Goal: Task Accomplishment & Management: Manage account settings

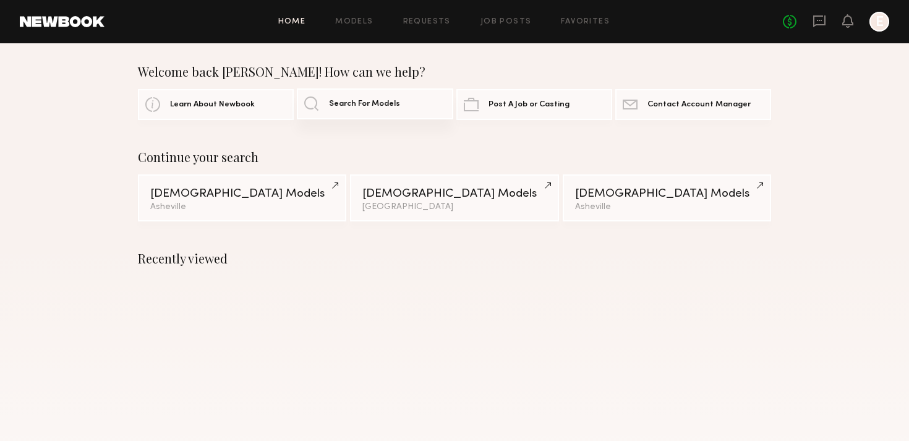
scroll to position [7, 0]
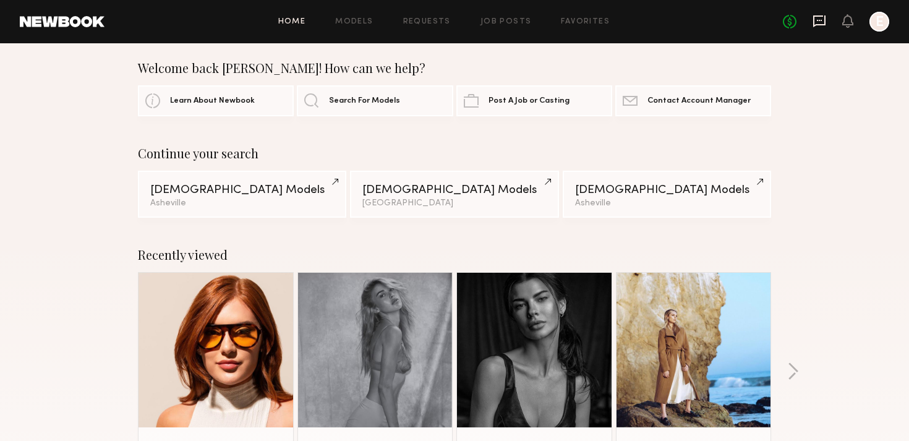
click at [819, 21] on icon at bounding box center [819, 21] width 14 height 14
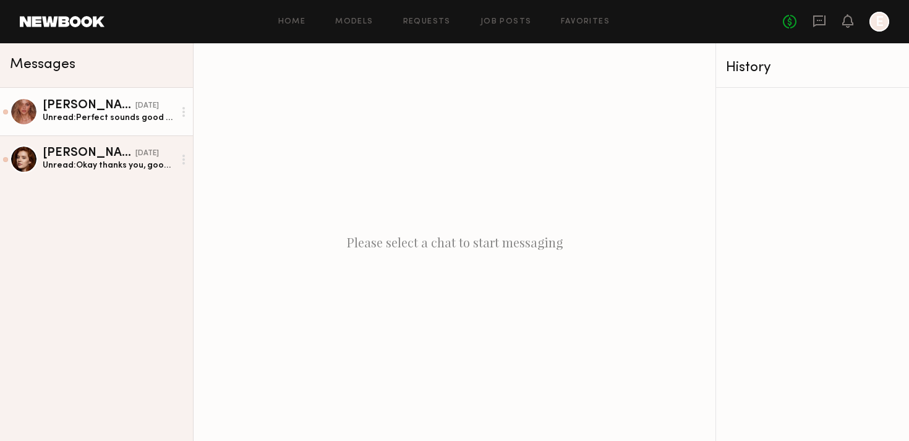
click at [91, 116] on div "Unread: Perfect sounds good I m back on the 9:)" at bounding box center [109, 118] width 132 height 12
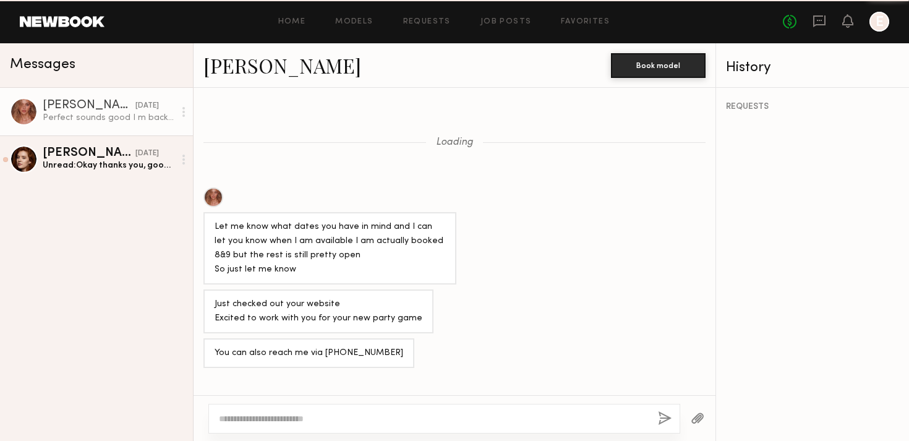
scroll to position [922, 0]
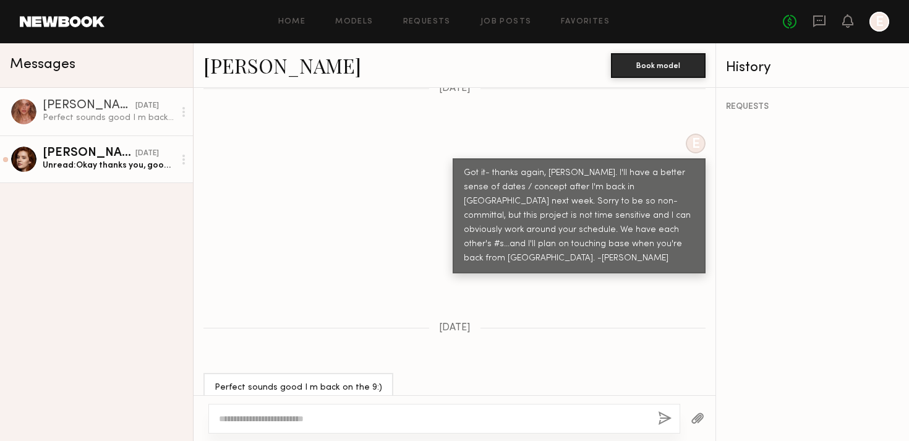
click at [80, 158] on div "[PERSON_NAME]" at bounding box center [89, 153] width 93 height 12
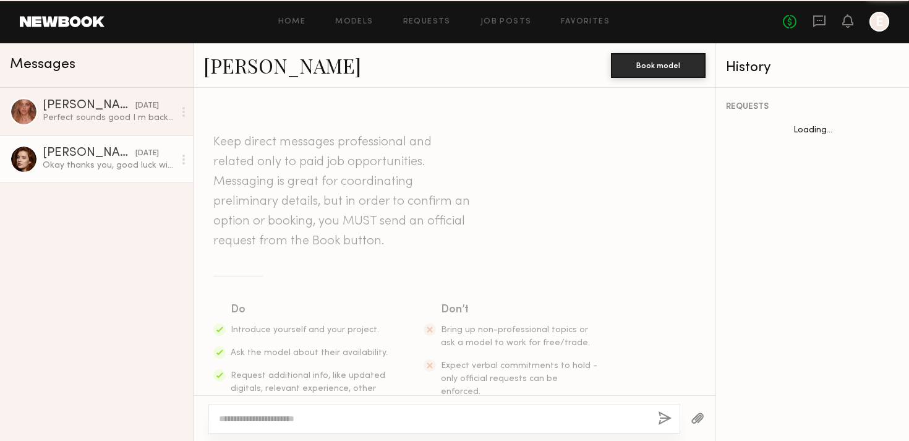
scroll to position [276, 0]
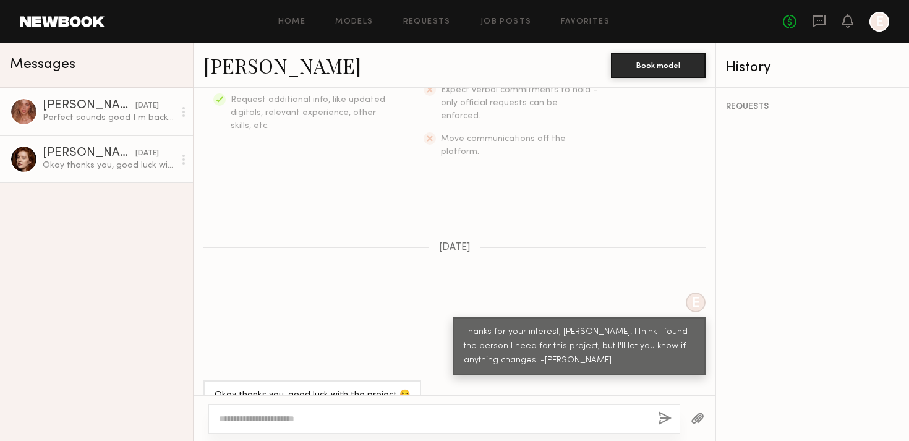
click at [79, 114] on div "Perfect sounds good I m back on the 9:)" at bounding box center [109, 118] width 132 height 12
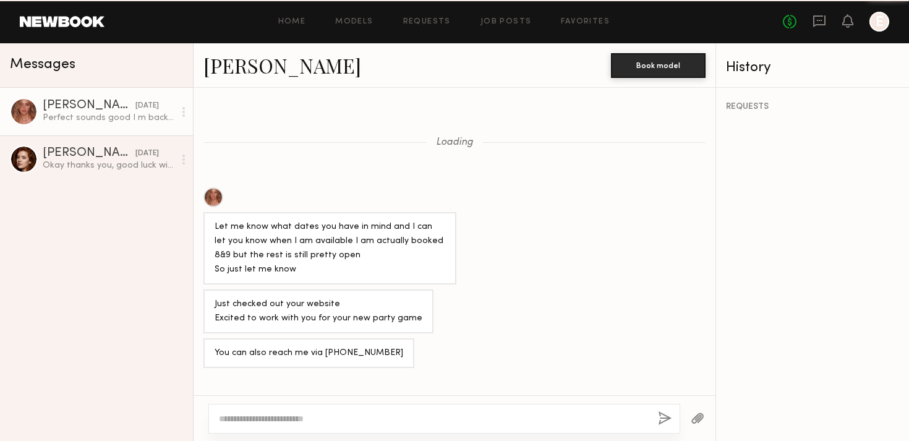
scroll to position [922, 0]
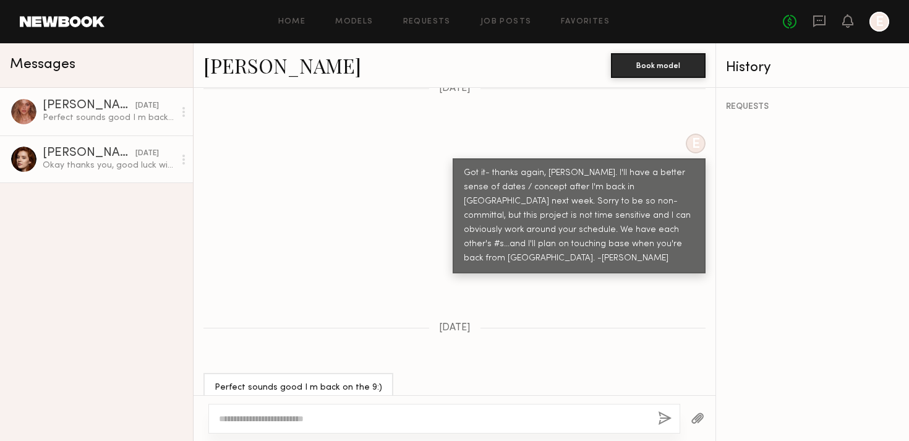
click at [77, 144] on link "[PERSON_NAME] [DATE] Okay thanks you, good luck with the project ☺️" at bounding box center [96, 159] width 193 height 48
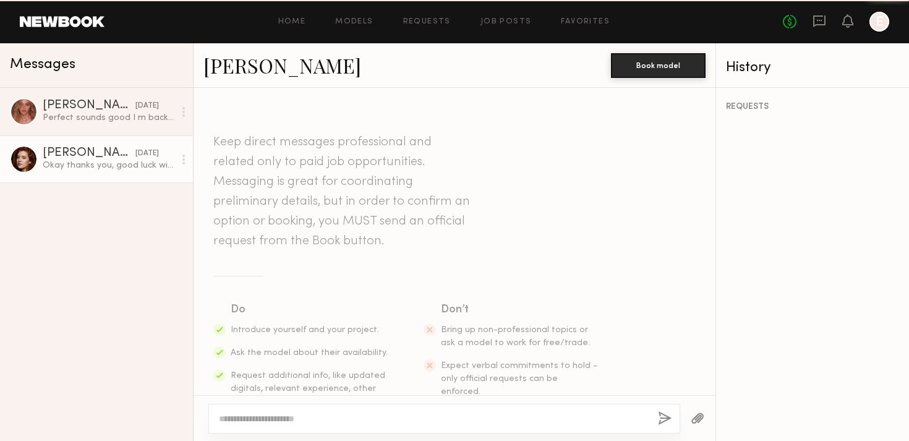
scroll to position [276, 0]
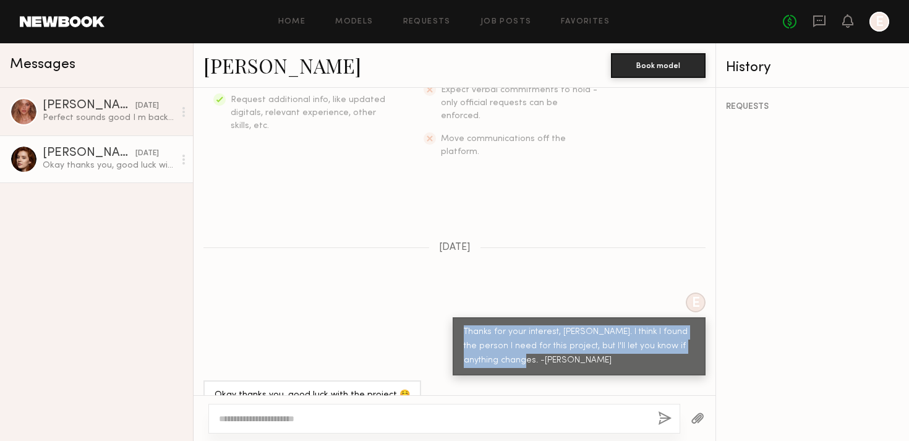
drag, startPoint x: 526, startPoint y: 333, endPoint x: 462, endPoint y: 310, distance: 66.9
click at [462, 317] on div "Thanks for your interest, [PERSON_NAME]. I think I found the person I need for …" at bounding box center [579, 346] width 253 height 58
copy div "Thanks for your interest, [PERSON_NAME]. I think I found the person I need for …"
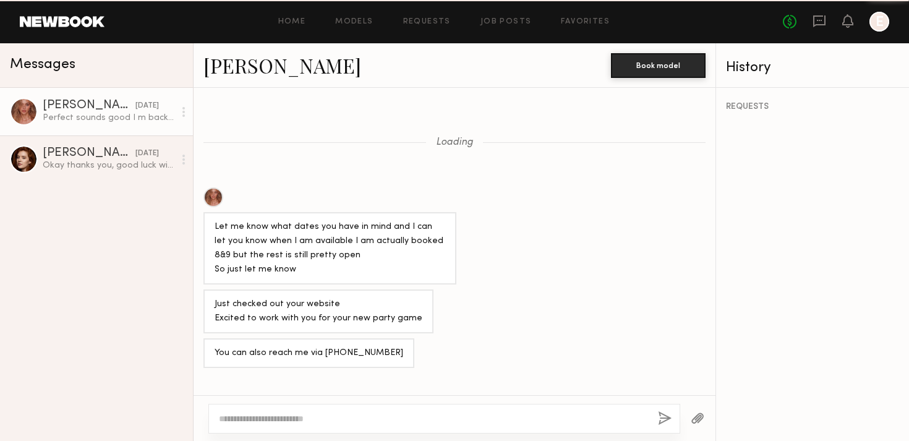
scroll to position [922, 0]
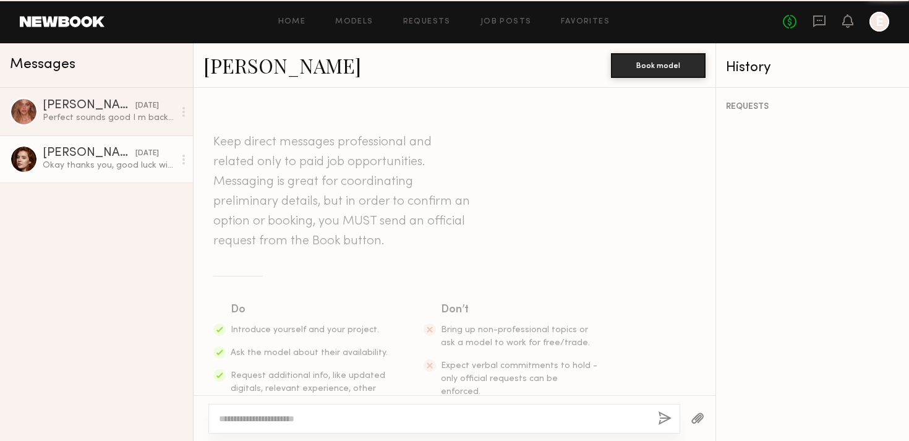
scroll to position [276, 0]
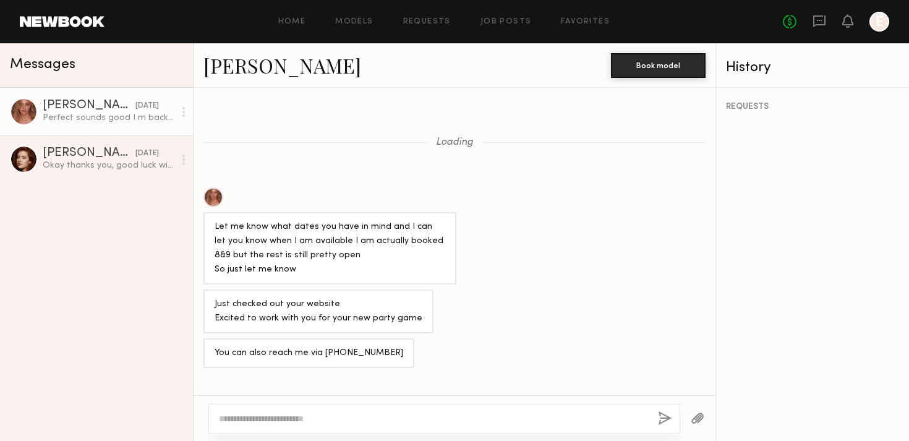
scroll to position [922, 0]
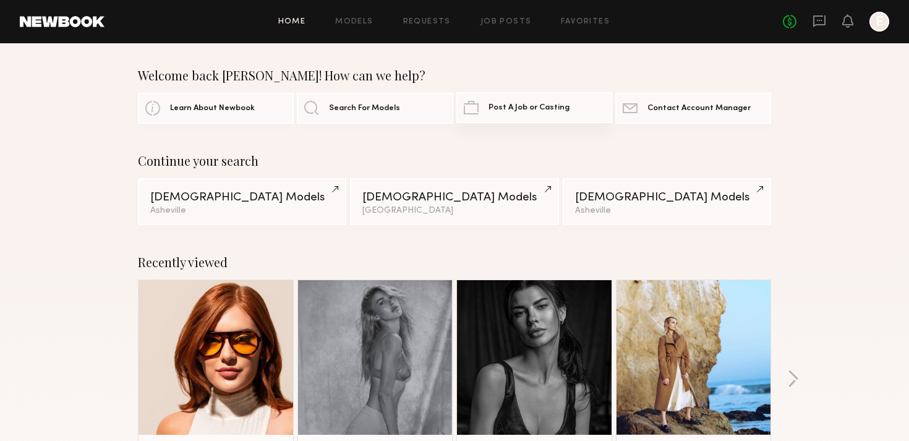
click at [539, 104] on span "Post A Job or Casting" at bounding box center [528, 108] width 81 height 8
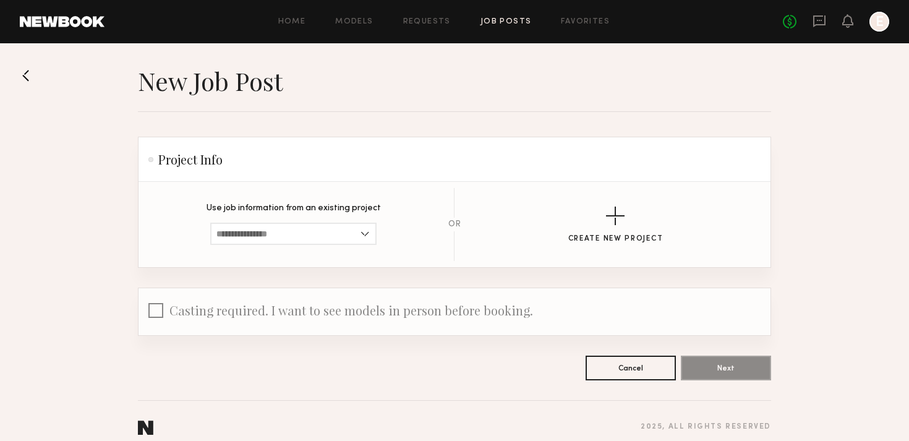
scroll to position [12, 0]
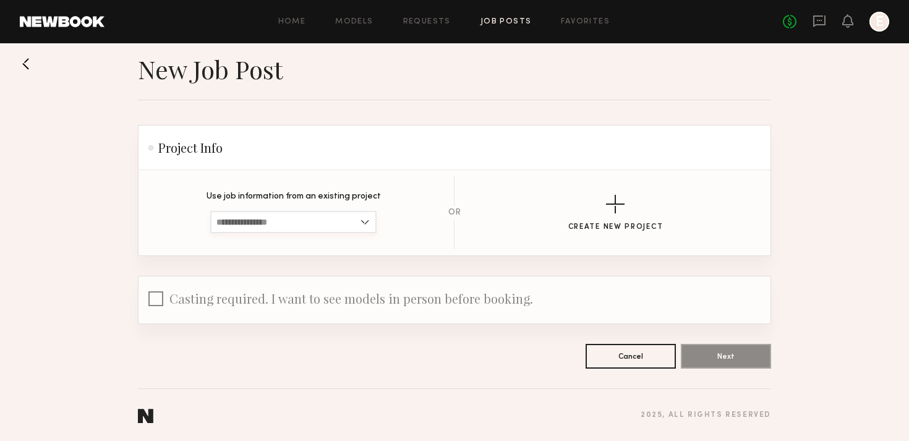
click at [317, 219] on input at bounding box center [293, 222] width 166 height 22
click at [296, 236] on div "[DOMAIN_NAME] Shoot for new game, "The Good News Is..."" at bounding box center [293, 243] width 164 height 20
type input "**********"
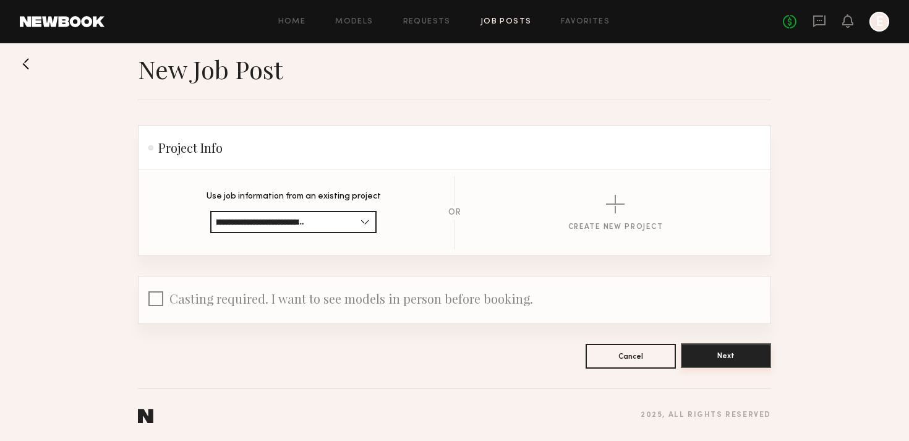
scroll to position [0, 0]
click at [720, 349] on button "Next" at bounding box center [726, 355] width 90 height 25
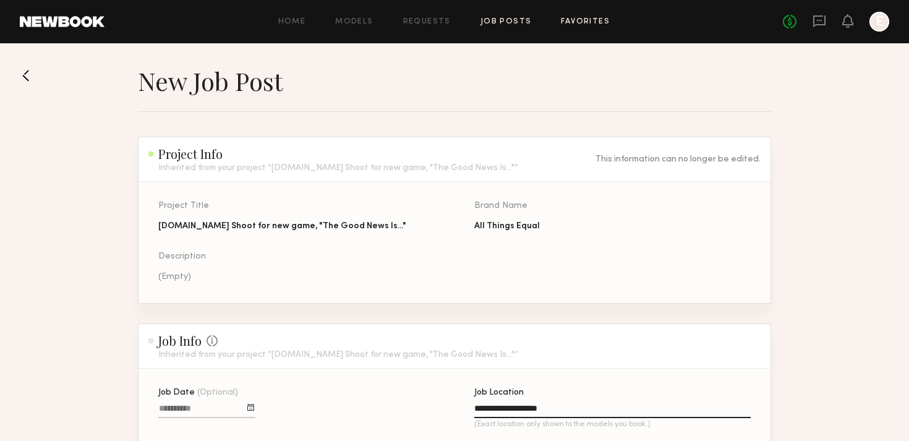
click at [600, 22] on link "Favorites" at bounding box center [585, 22] width 49 height 8
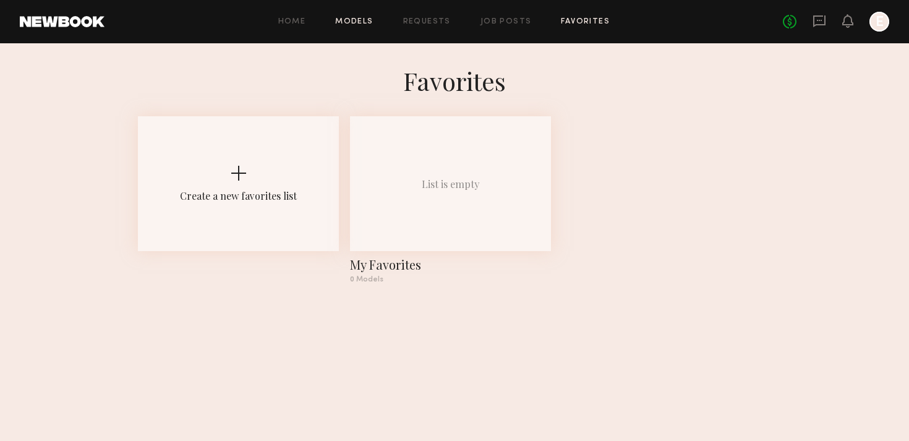
click at [362, 18] on link "Models" at bounding box center [354, 22] width 38 height 8
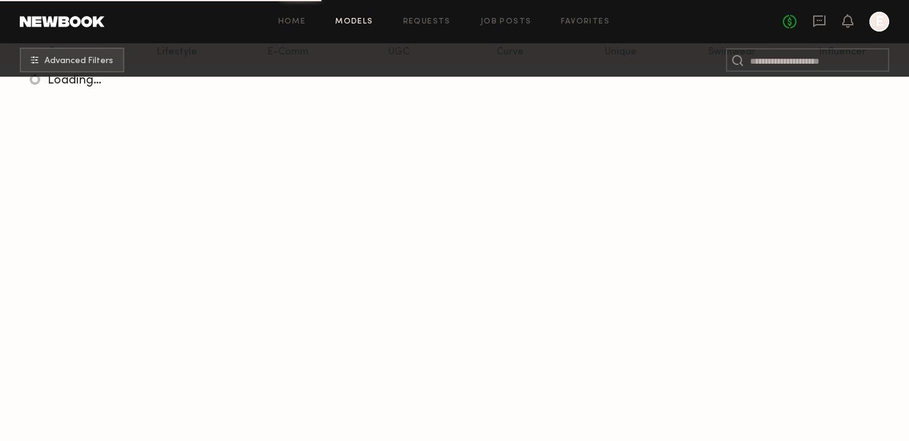
scroll to position [185, 0]
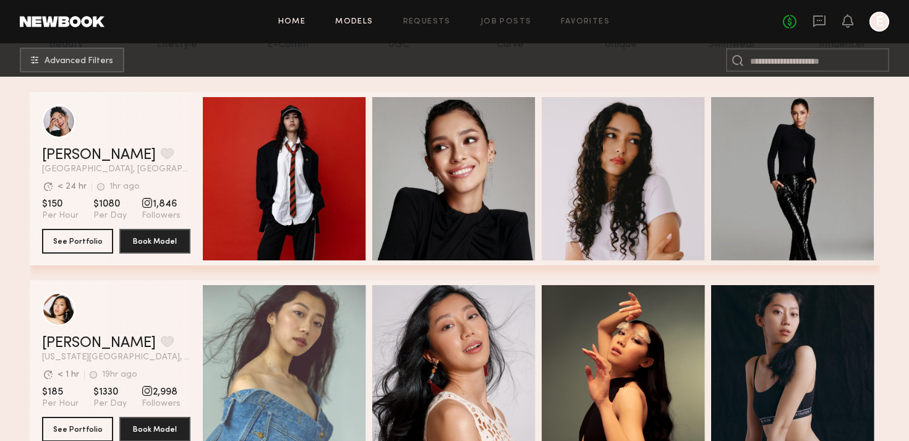
click at [281, 19] on link "Home" at bounding box center [292, 22] width 28 height 8
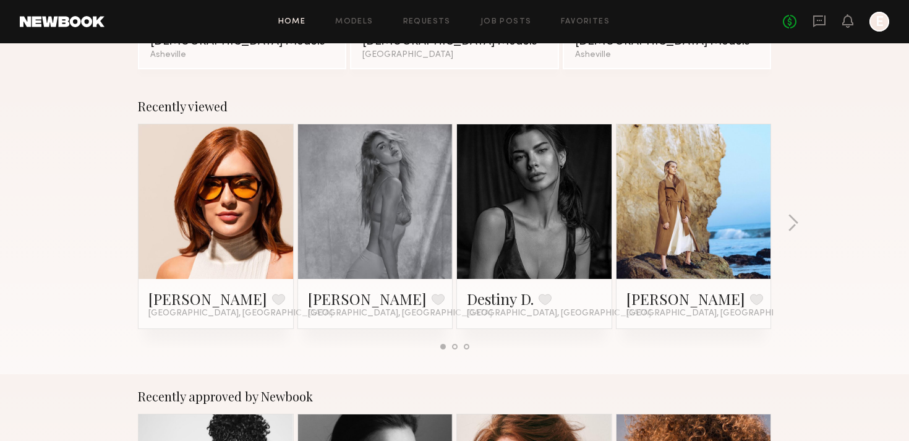
scroll to position [221, 0]
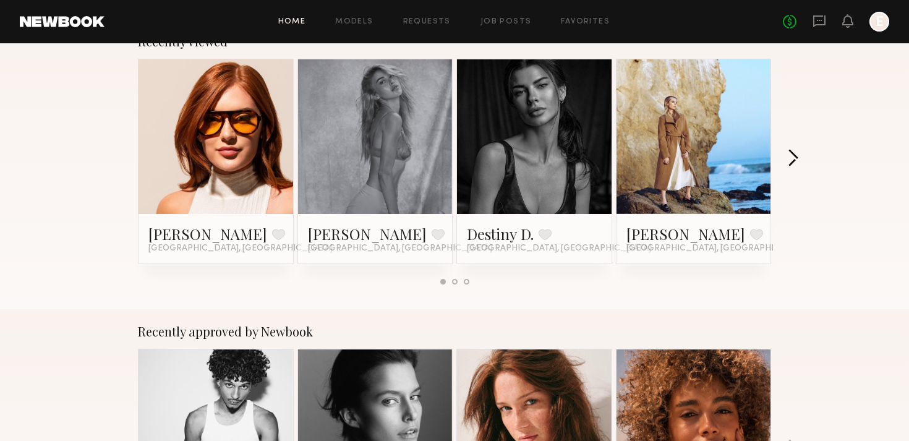
click at [788, 161] on button "button" at bounding box center [793, 159] width 12 height 20
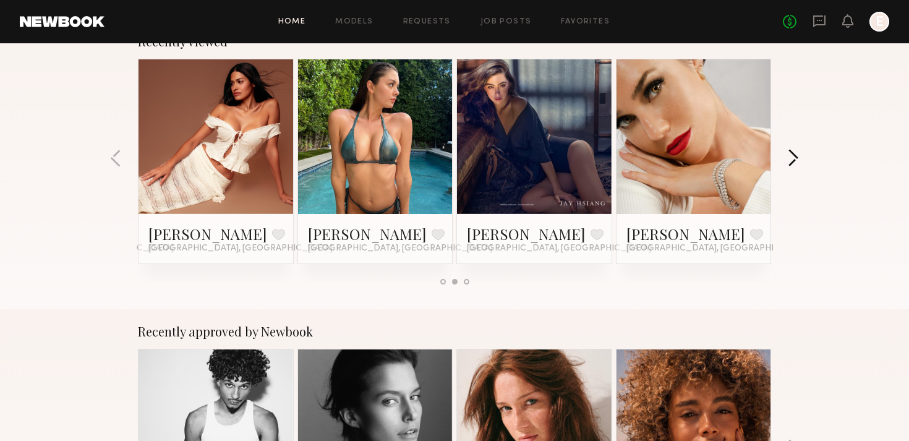
click at [788, 161] on button "button" at bounding box center [793, 159] width 12 height 20
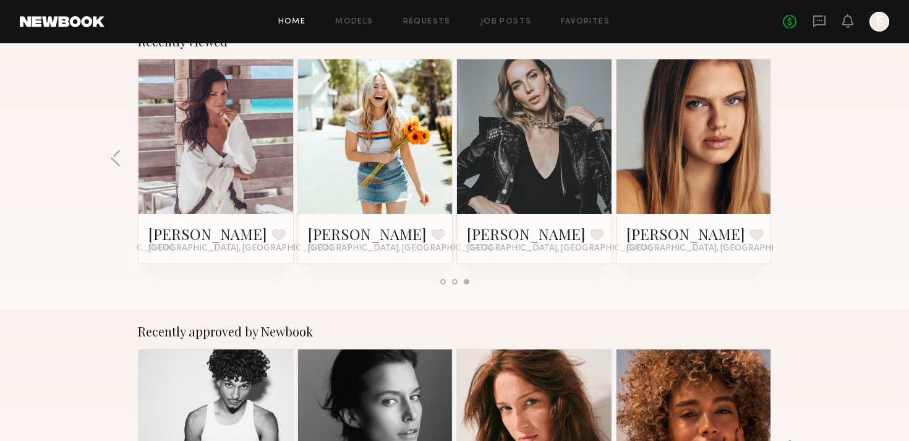
click at [788, 161] on div "Recently viewed [PERSON_NAME] Favorite [GEOGRAPHIC_DATA], [GEOGRAPHIC_DATA] [PE…" at bounding box center [454, 164] width 909 height 290
click at [121, 155] on button "button" at bounding box center [116, 159] width 12 height 20
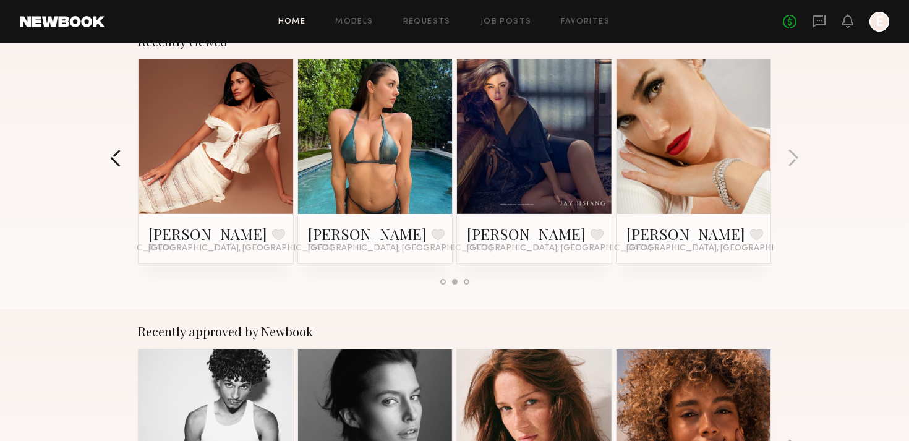
click at [121, 155] on button "button" at bounding box center [116, 159] width 12 height 20
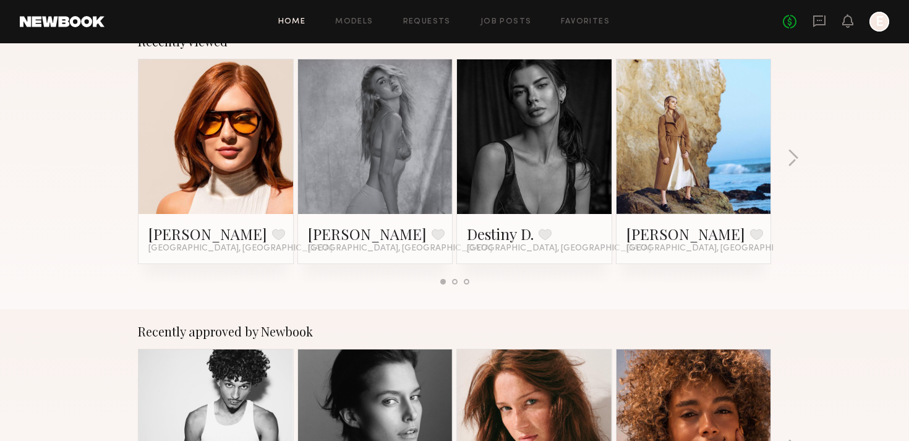
click at [121, 155] on div "Recently viewed [PERSON_NAME] Favorite [GEOGRAPHIC_DATA], [GEOGRAPHIC_DATA] [PE…" at bounding box center [454, 164] width 909 height 290
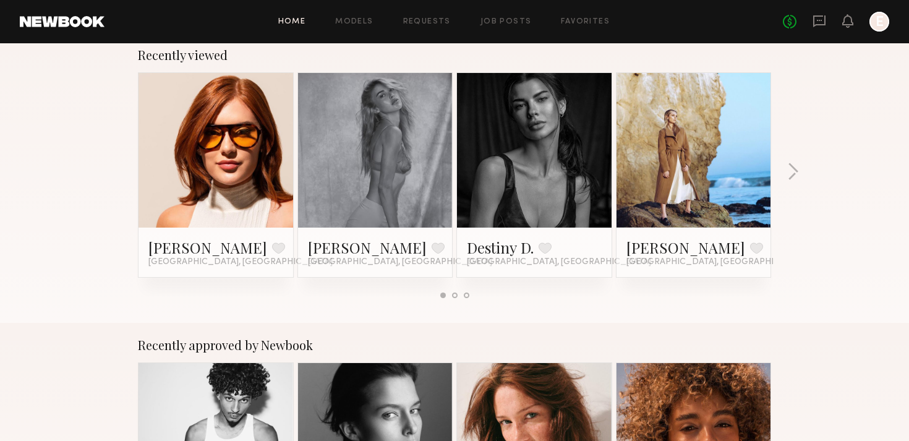
scroll to position [0, 0]
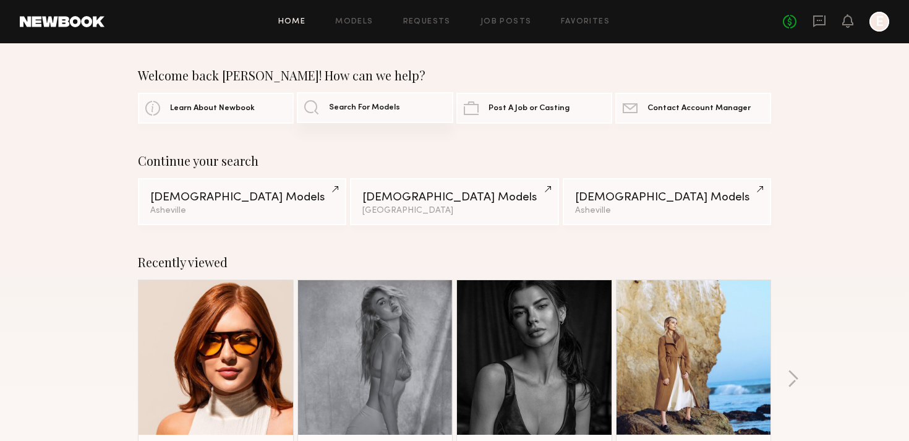
click at [357, 105] on span "Search For Models" at bounding box center [364, 108] width 71 height 8
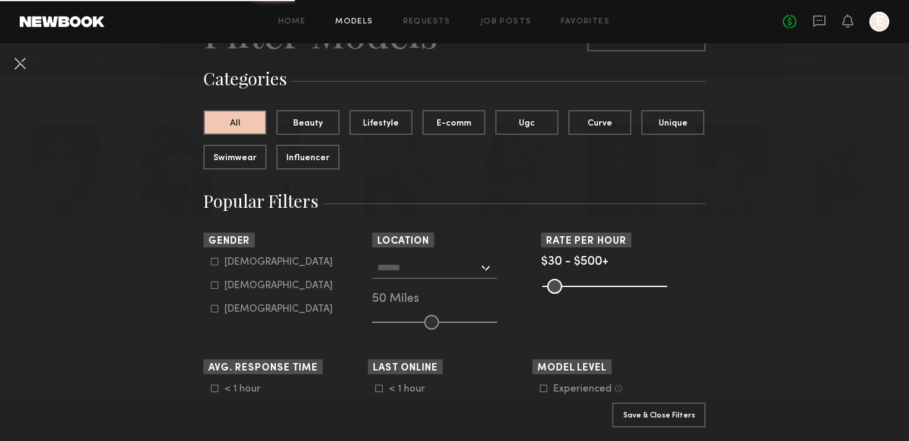
scroll to position [80, 0]
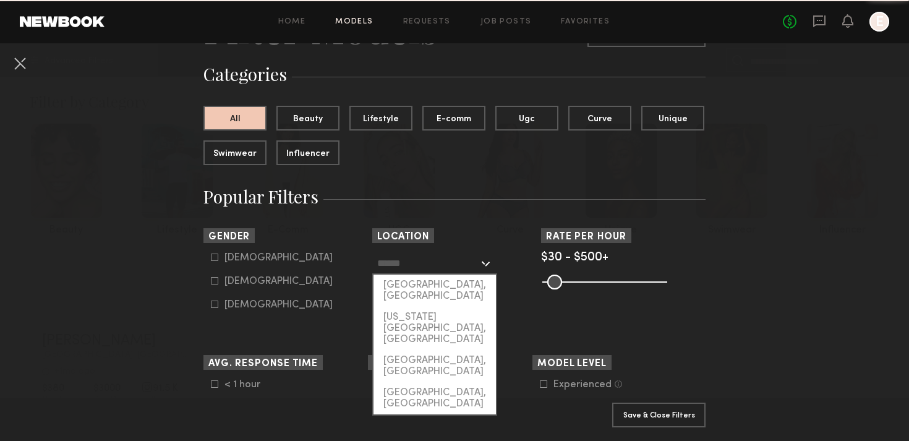
click at [428, 265] on input "text" at bounding box center [427, 262] width 101 height 21
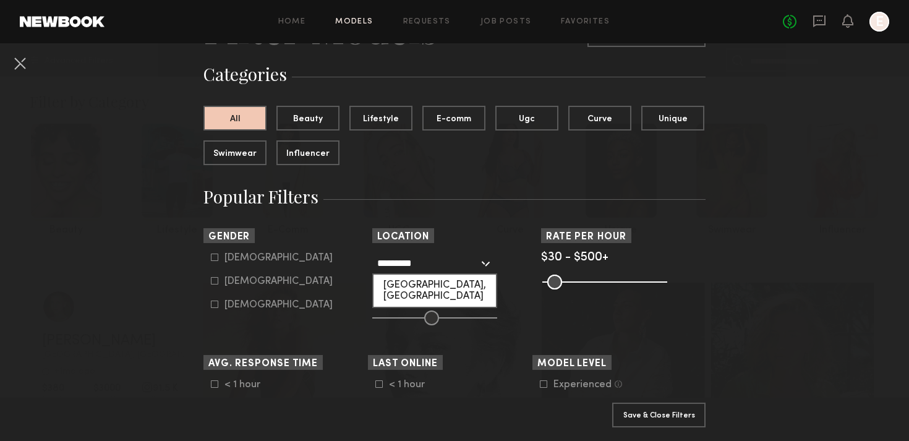
click at [419, 289] on div "[GEOGRAPHIC_DATA], [GEOGRAPHIC_DATA]" at bounding box center [434, 291] width 122 height 32
type input "**********"
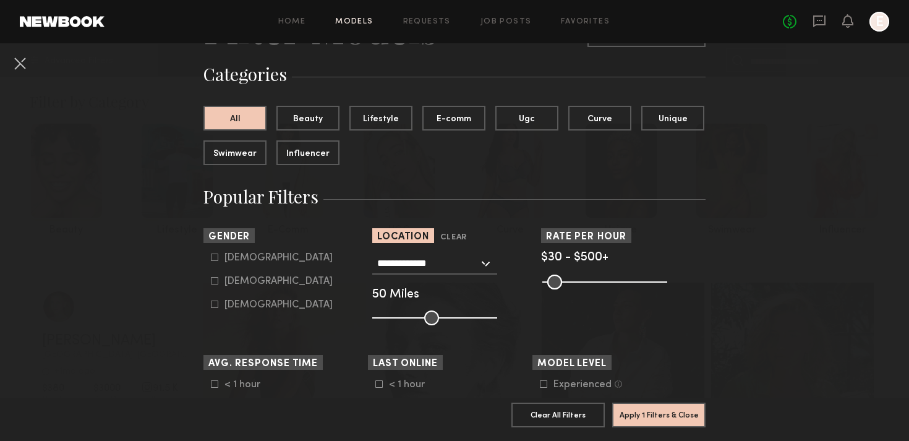
click at [213, 279] on icon at bounding box center [214, 280] width 7 height 7
type input "**"
click at [654, 411] on button "Apply 2 Filters & Close" at bounding box center [658, 414] width 93 height 25
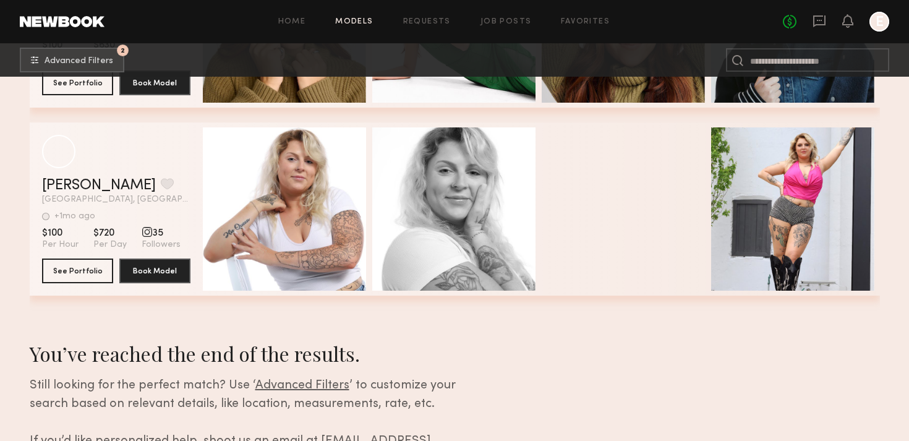
scroll to position [419, 0]
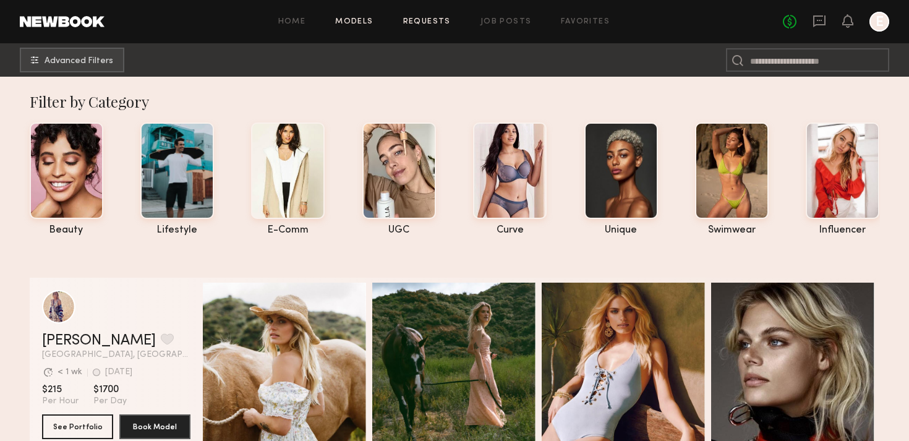
click at [425, 18] on link "Requests" at bounding box center [427, 22] width 48 height 8
